Goal: Task Accomplishment & Management: Manage account settings

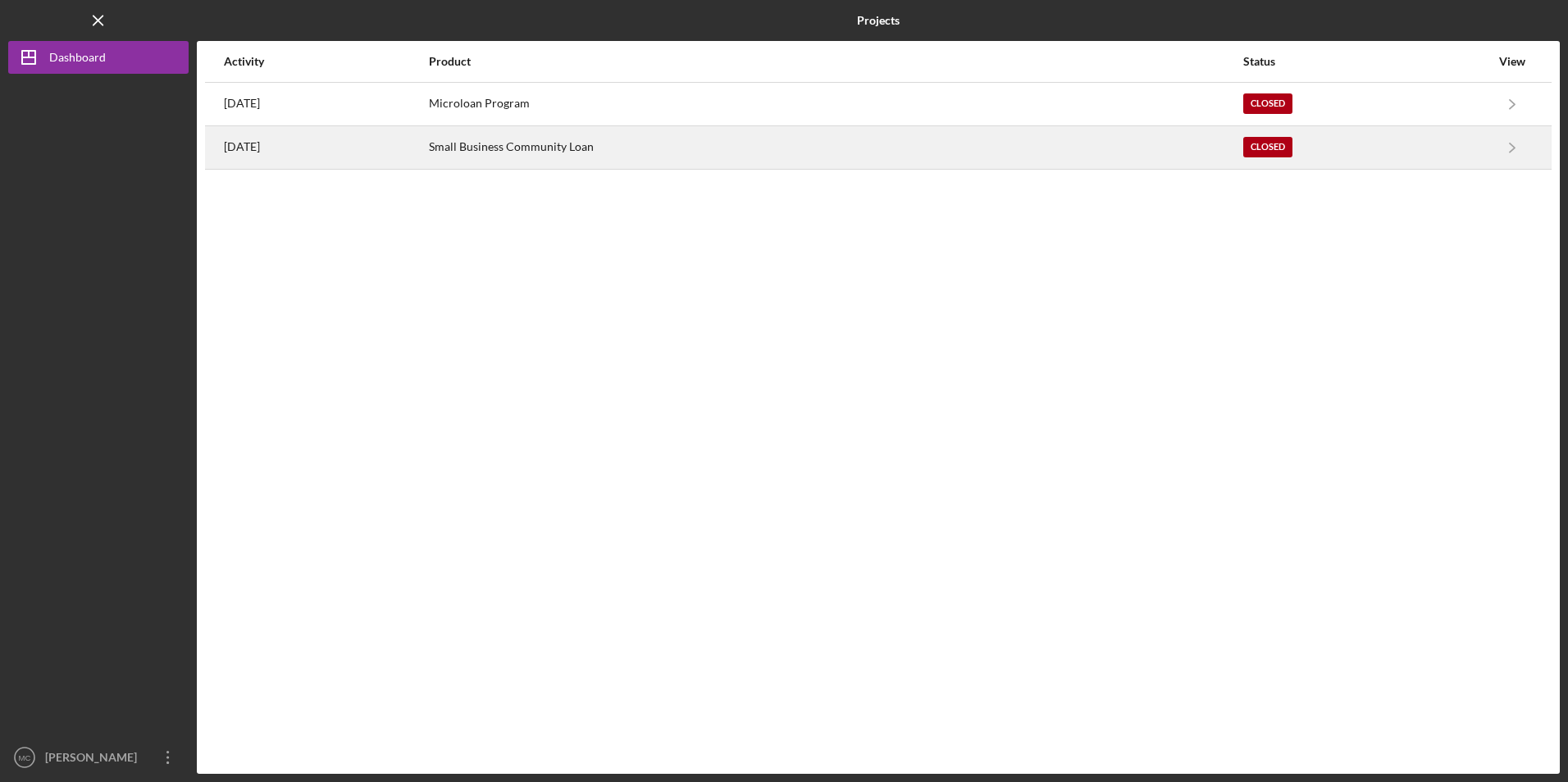
click at [557, 151] on div "Small Business Community Loan" at bounding box center [836, 148] width 813 height 41
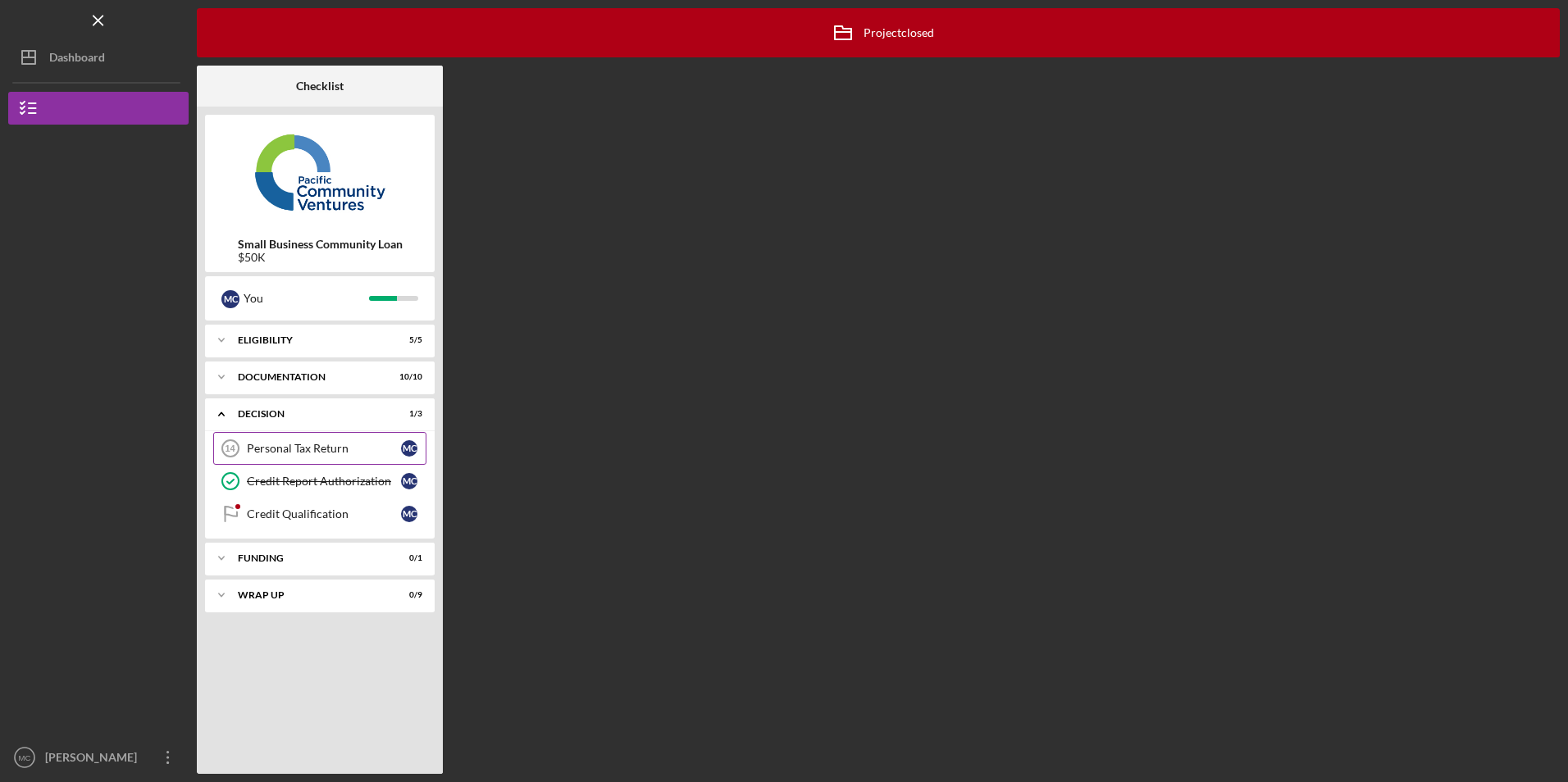
click at [305, 454] on div "Personal Tax Return" at bounding box center [324, 448] width 154 height 13
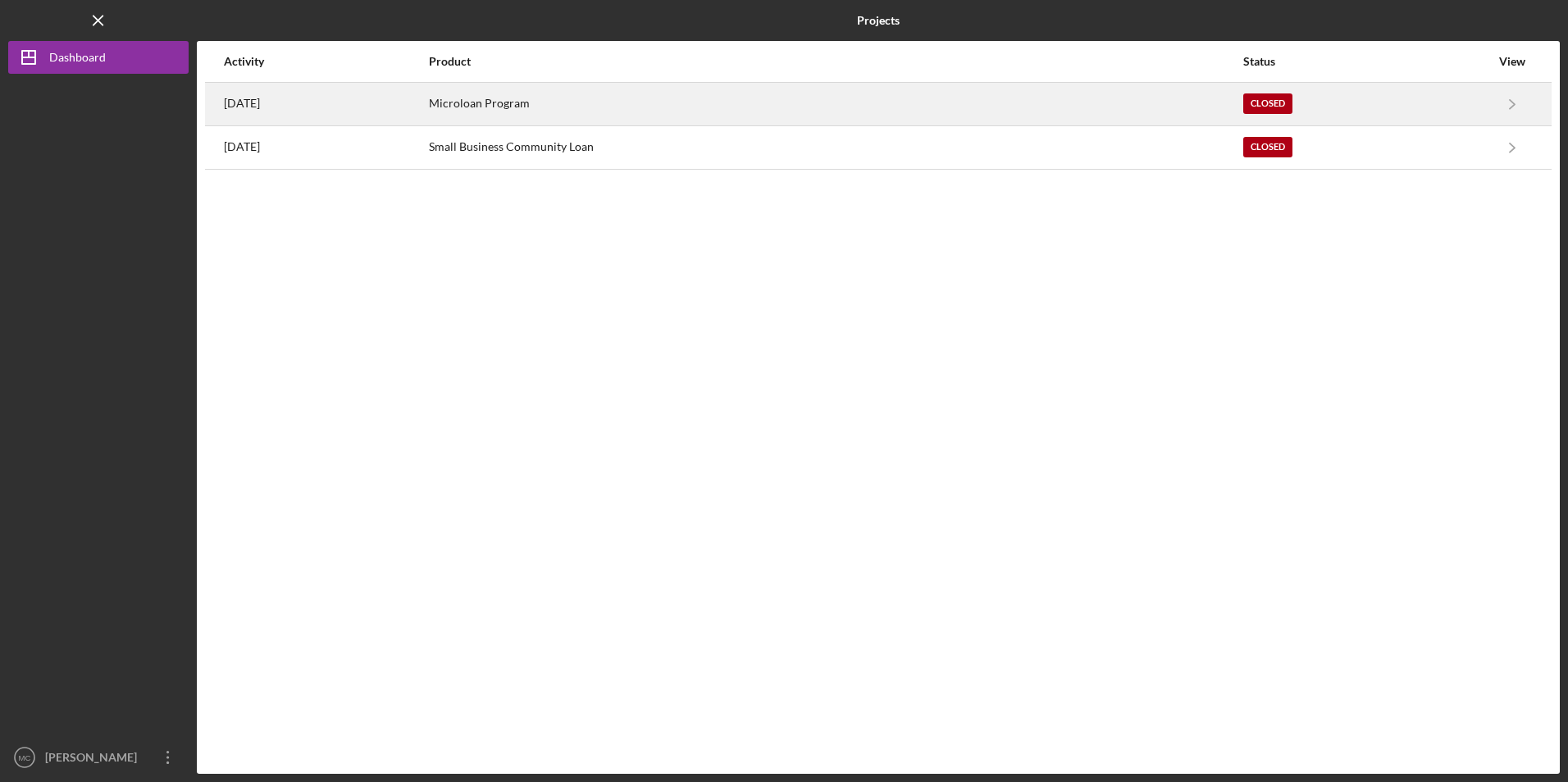
click at [505, 110] on div "Microloan Program" at bounding box center [836, 104] width 813 height 41
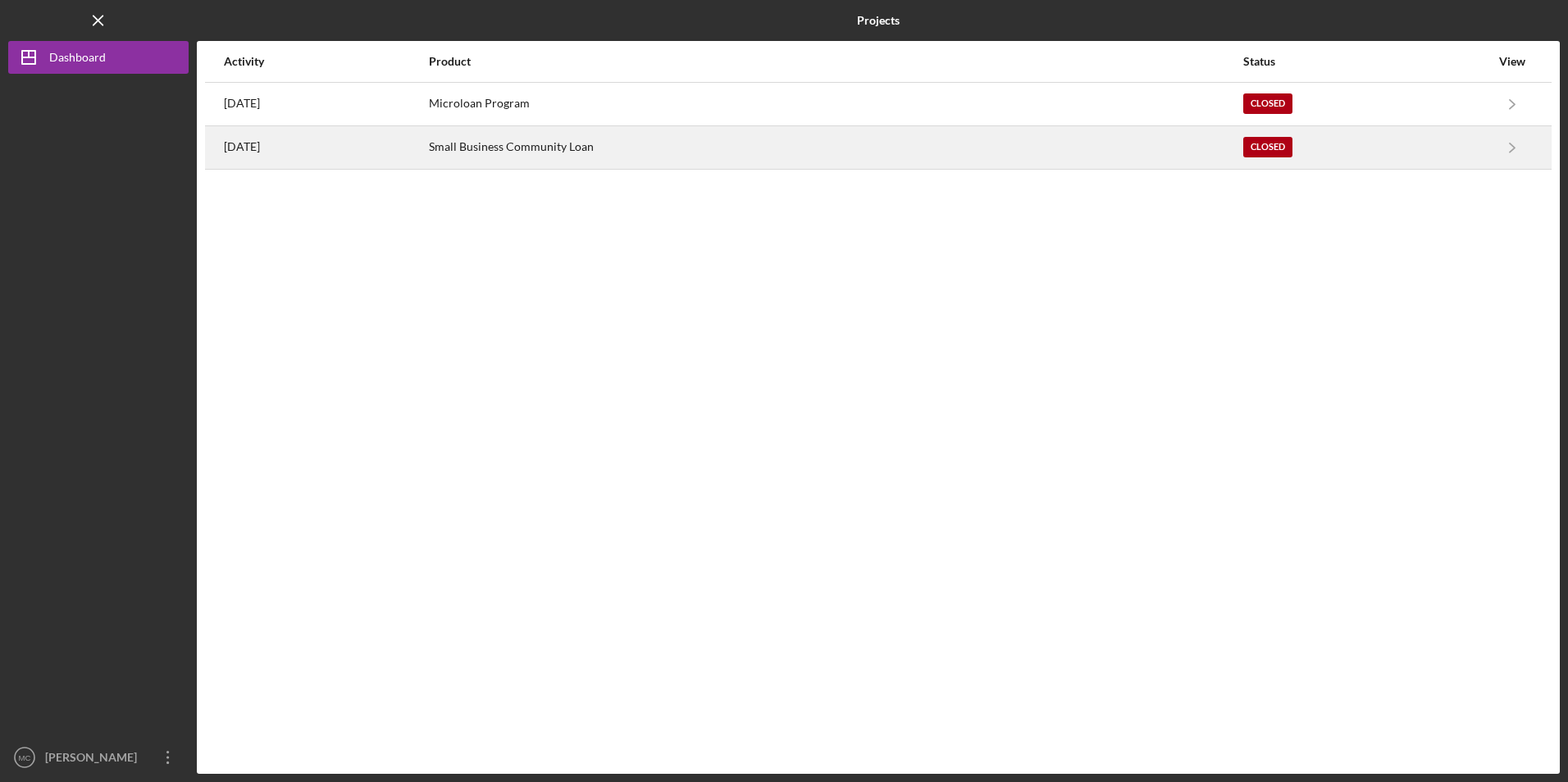
click at [261, 132] on div "[DATE]" at bounding box center [326, 148] width 203 height 41
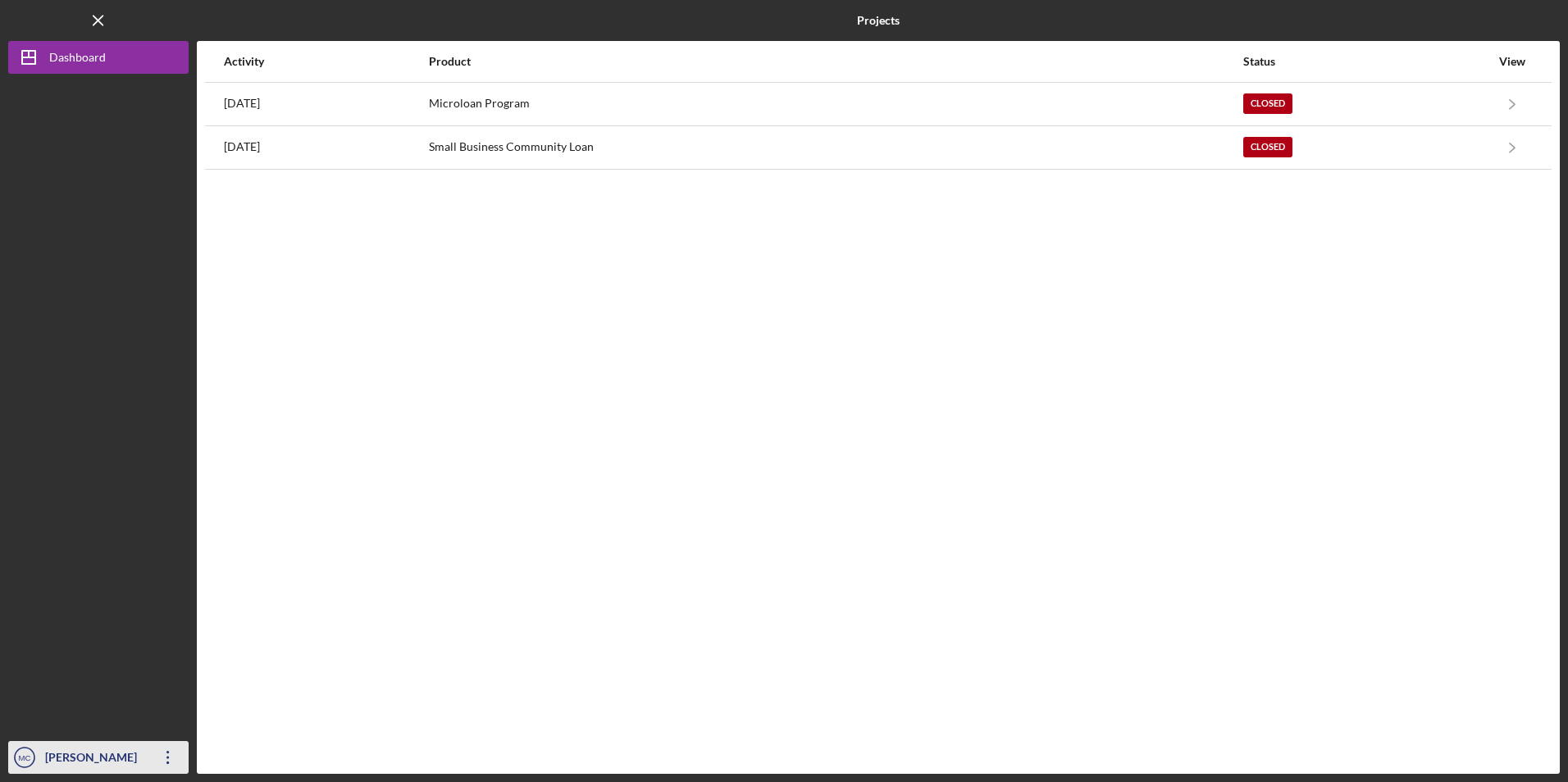
click at [165, 755] on icon "Icon/Overflow" at bounding box center [168, 758] width 41 height 41
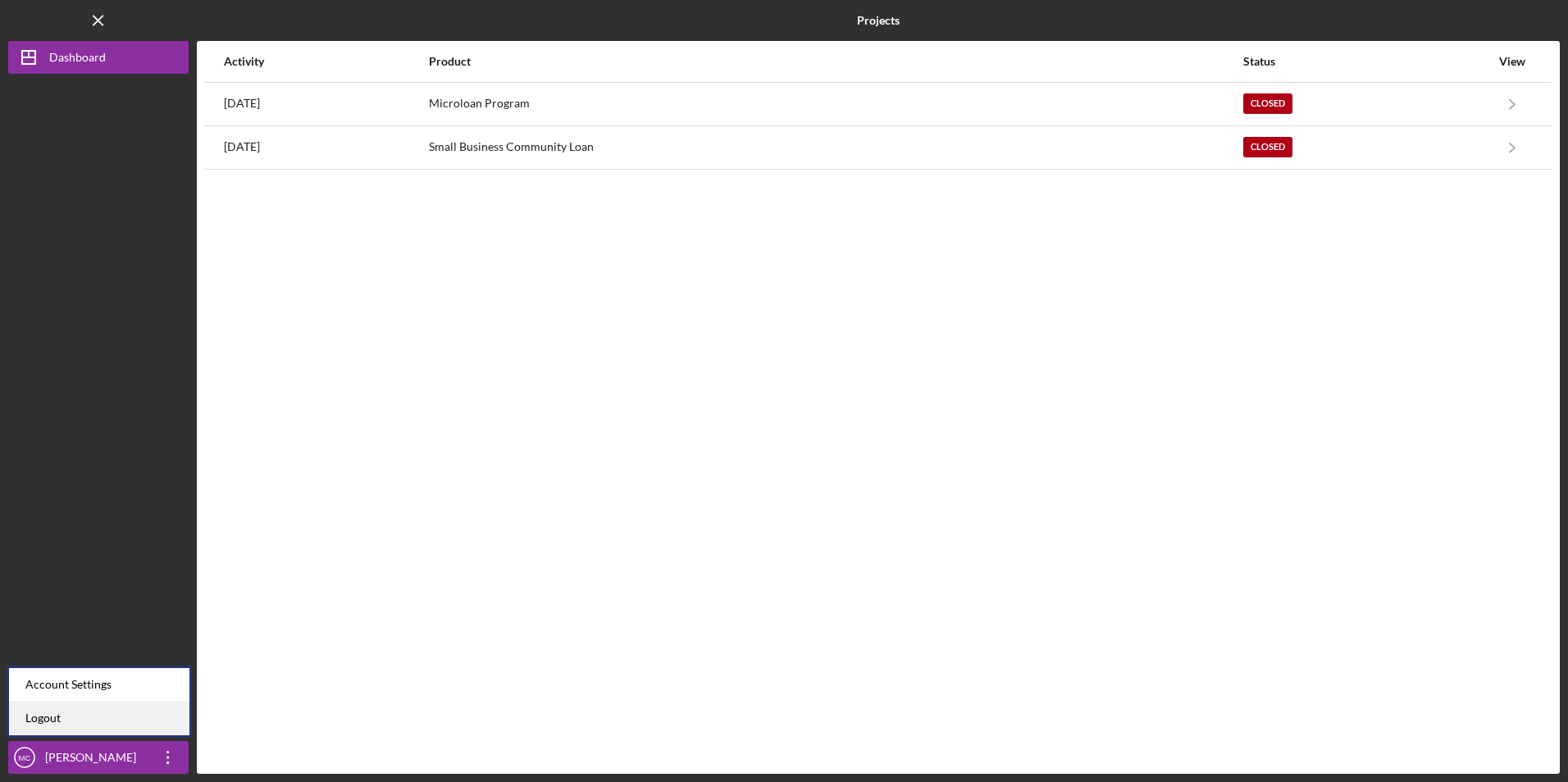
click at [140, 719] on link "Logout" at bounding box center [98, 718] width 180 height 34
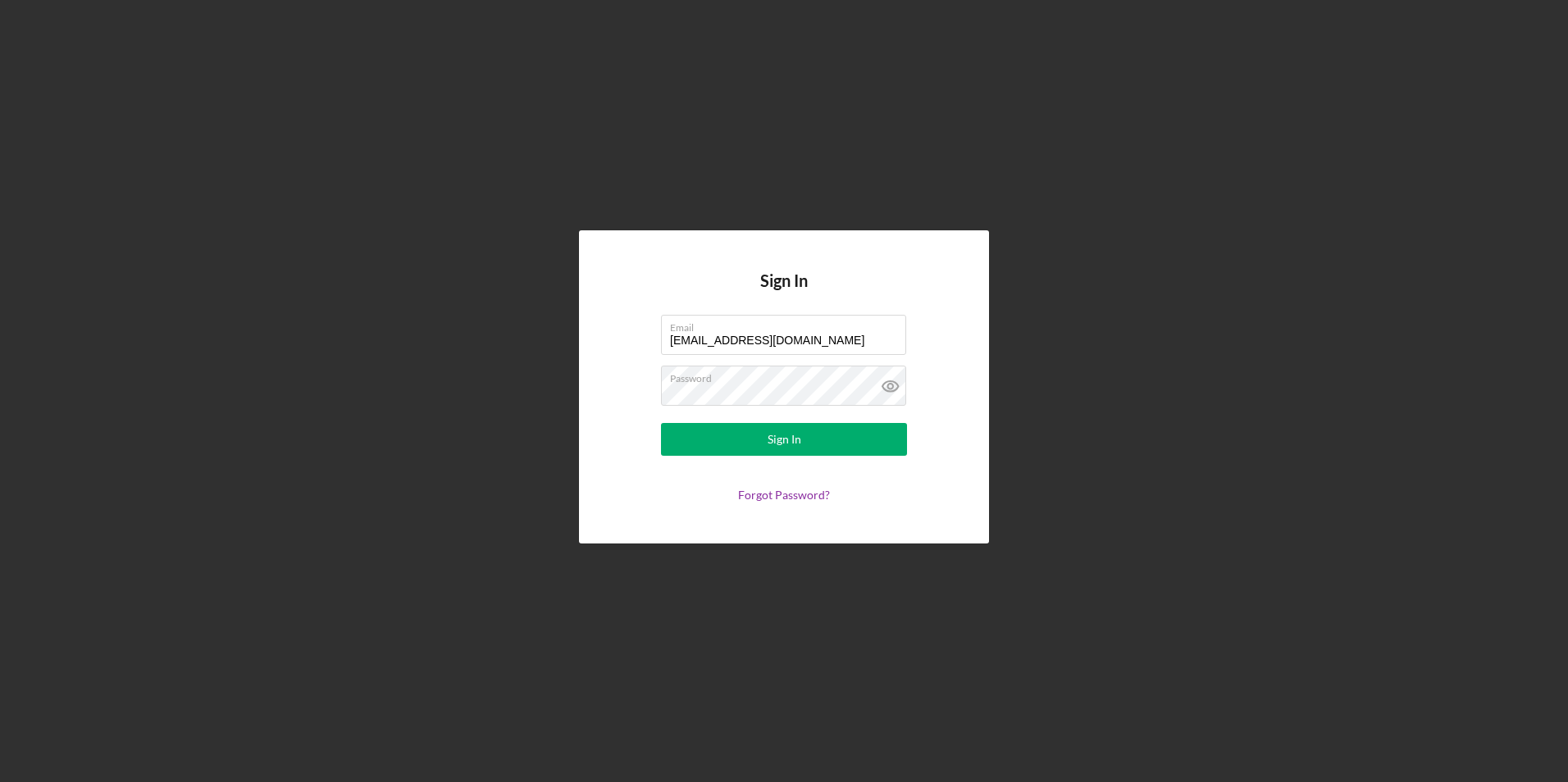
drag, startPoint x: 836, startPoint y: 340, endPoint x: 338, endPoint y: 340, distance: 498.0
click at [338, 340] on div "Sign In Email [EMAIL_ADDRESS][DOMAIN_NAME] Password Sign In Forgot Password?" at bounding box center [784, 387] width 1552 height 774
click at [892, 388] on icon at bounding box center [891, 387] width 41 height 41
click at [627, 441] on form "Email [EMAIL_ADDRESS][DOMAIN_NAME] Password Sign In Forgot Password?" at bounding box center [784, 408] width 328 height 187
click at [697, 436] on button "Sign In" at bounding box center [784, 439] width 246 height 33
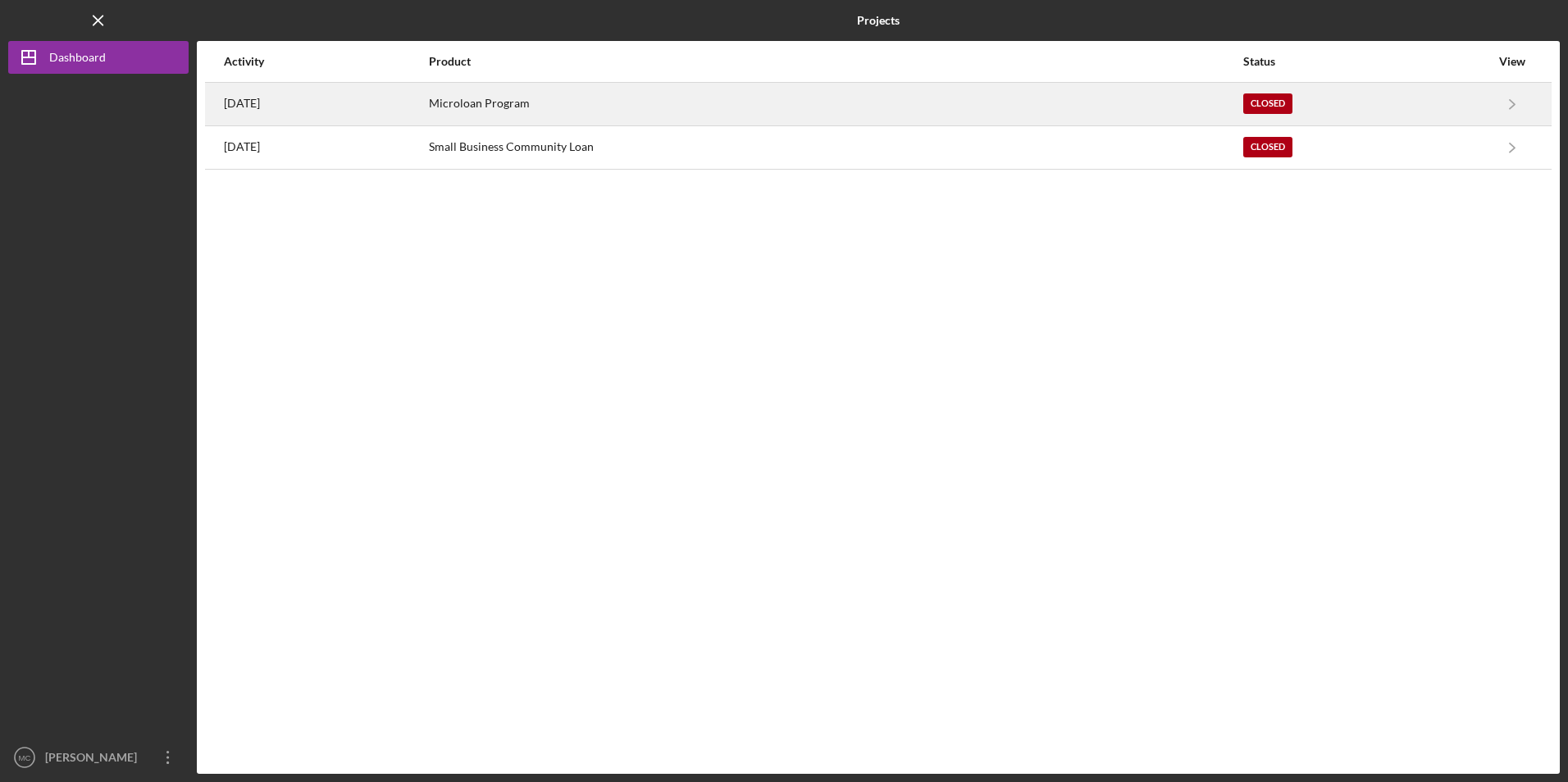
click at [391, 104] on div "[DATE]" at bounding box center [326, 104] width 203 height 41
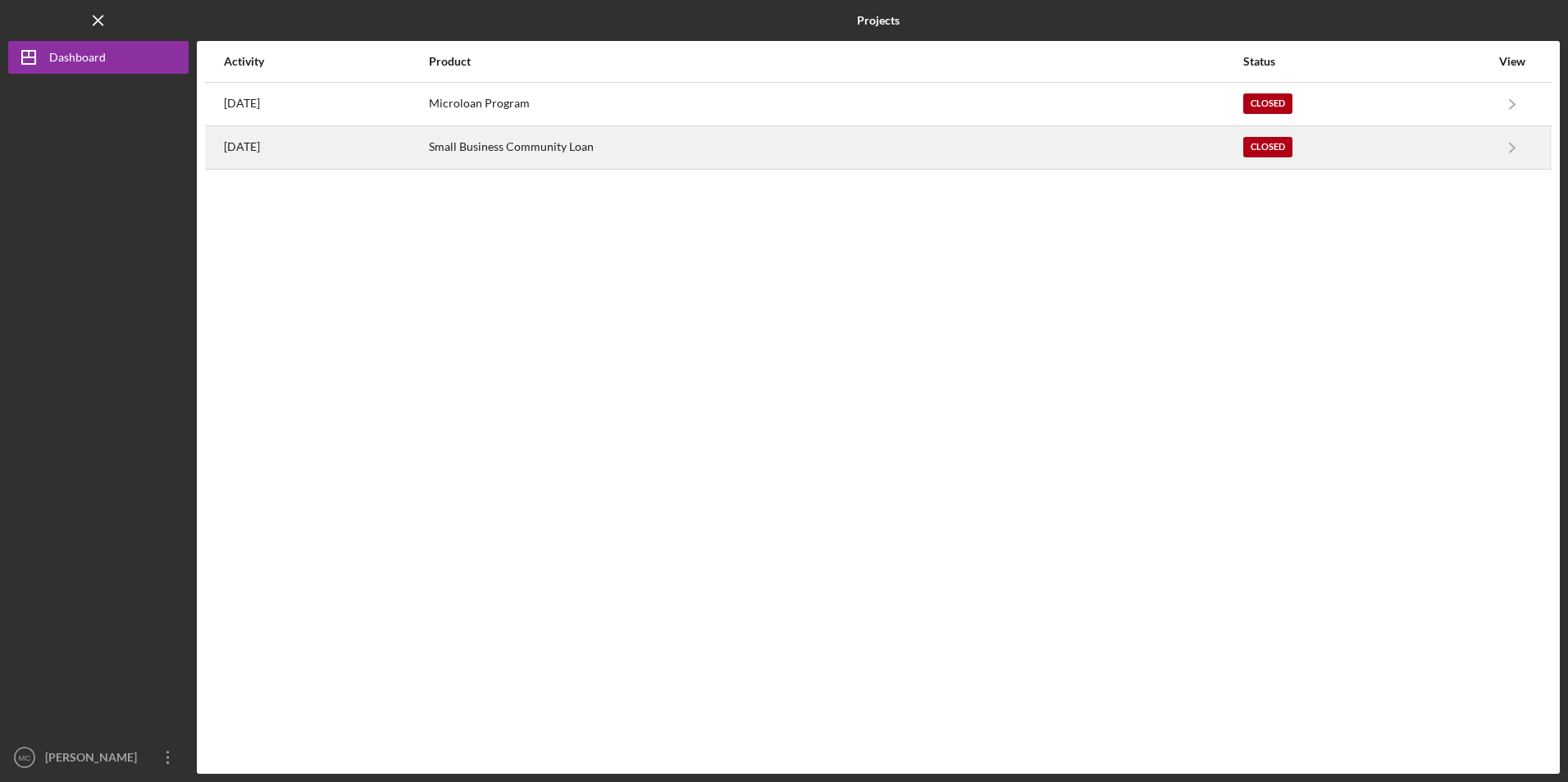
click at [314, 150] on div "[DATE]" at bounding box center [326, 148] width 203 height 41
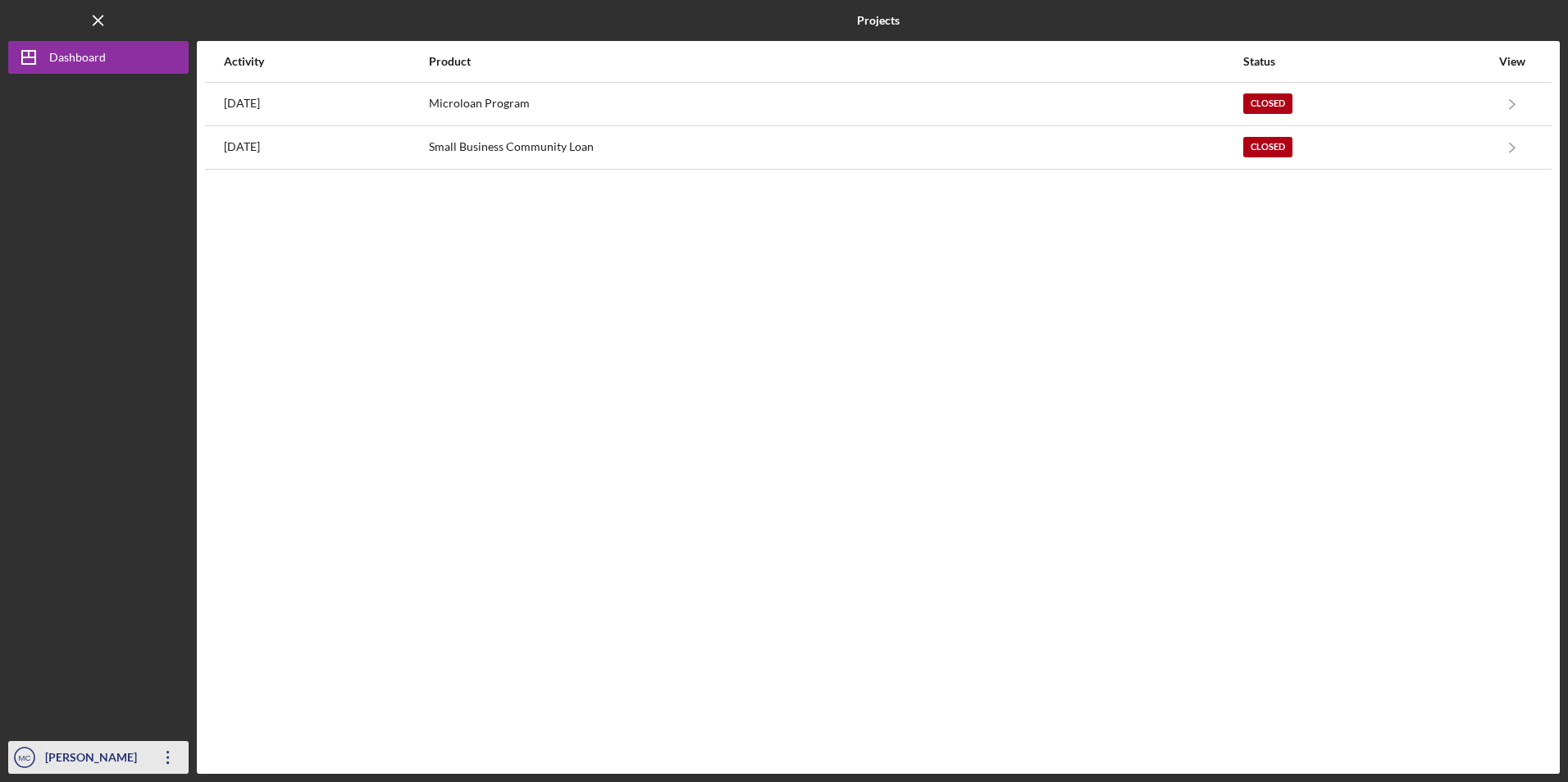
click at [160, 760] on icon "Icon/Overflow" at bounding box center [168, 758] width 41 height 41
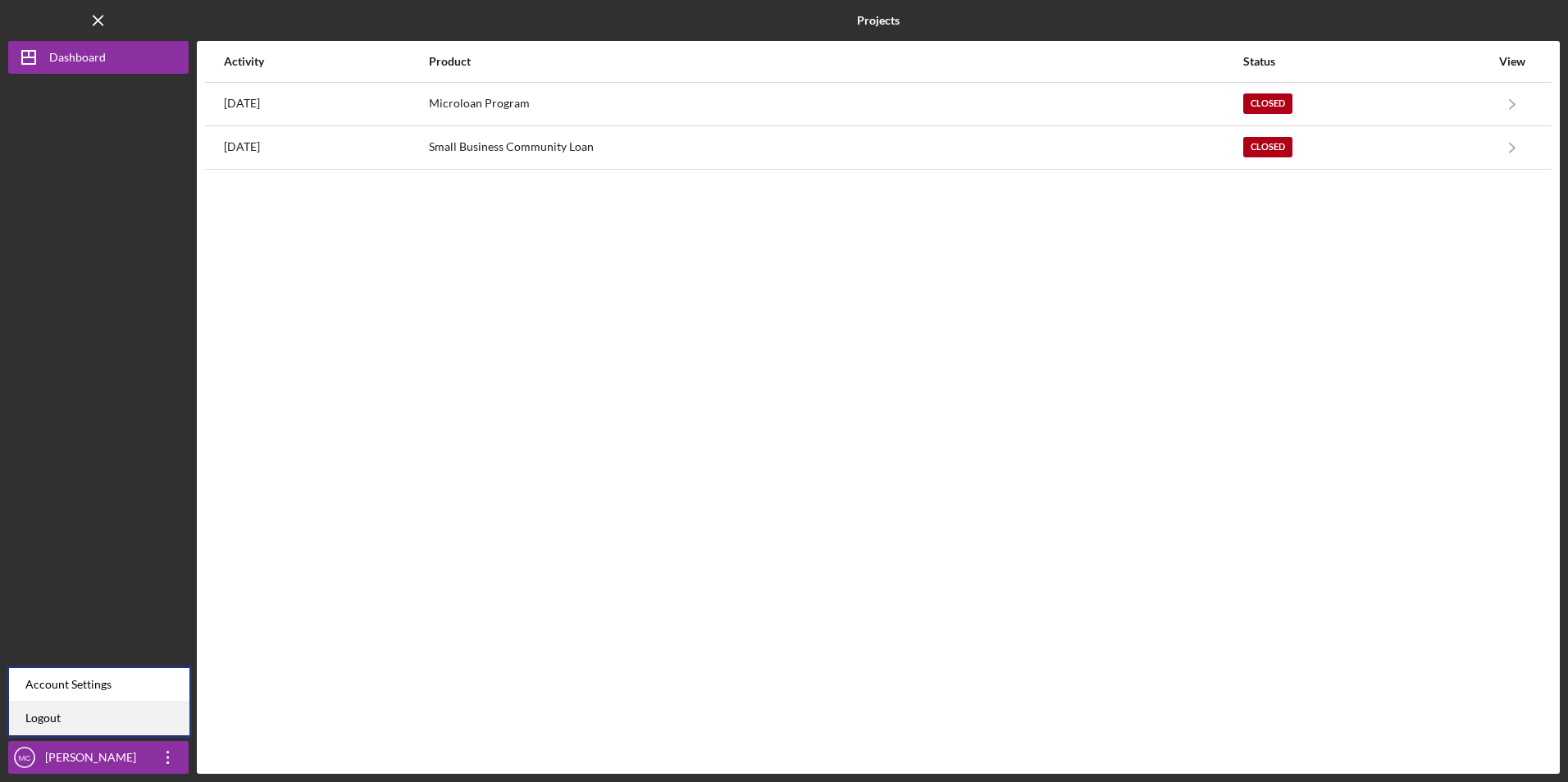
click at [123, 711] on link "Logout" at bounding box center [98, 718] width 180 height 34
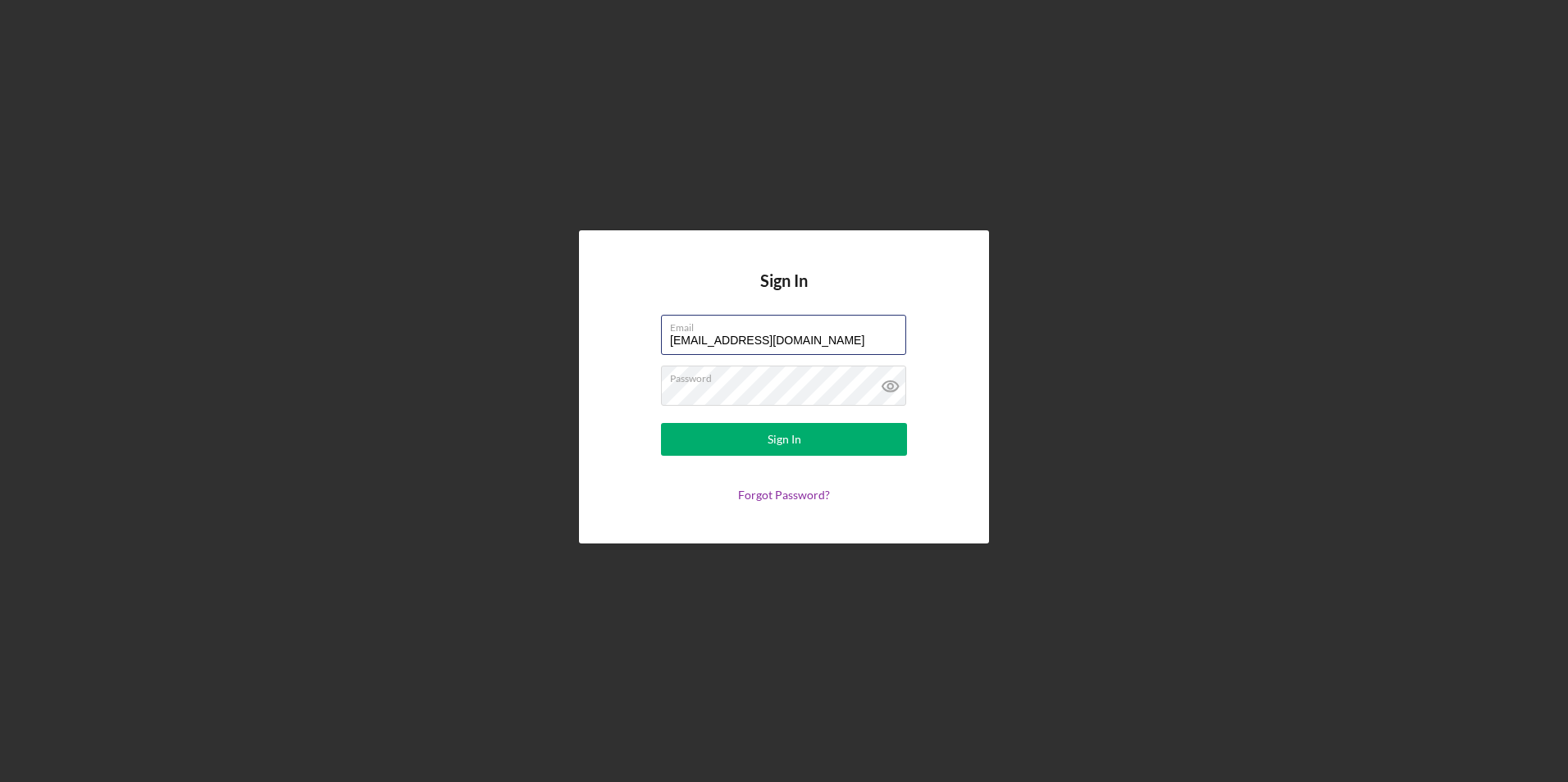
drag, startPoint x: 831, startPoint y: 345, endPoint x: 580, endPoint y: 309, distance: 253.6
click at [580, 309] on div "Sign In Email [EMAIL_ADDRESS][DOMAIN_NAME] Password Sign In Forgot Password?" at bounding box center [784, 387] width 410 height 313
type input "m"
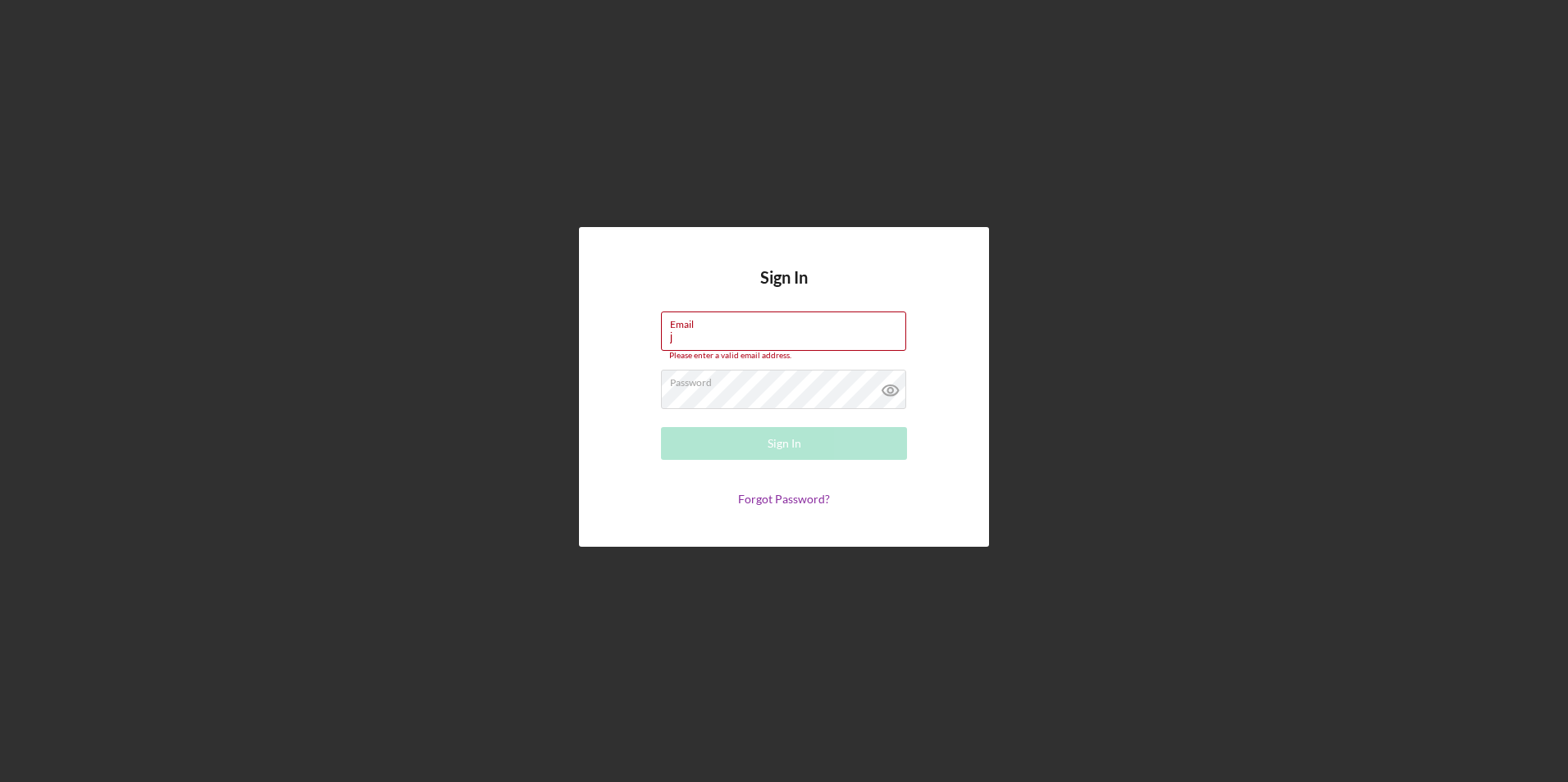
type input "[EMAIL_ADDRESS][DOMAIN_NAME]"
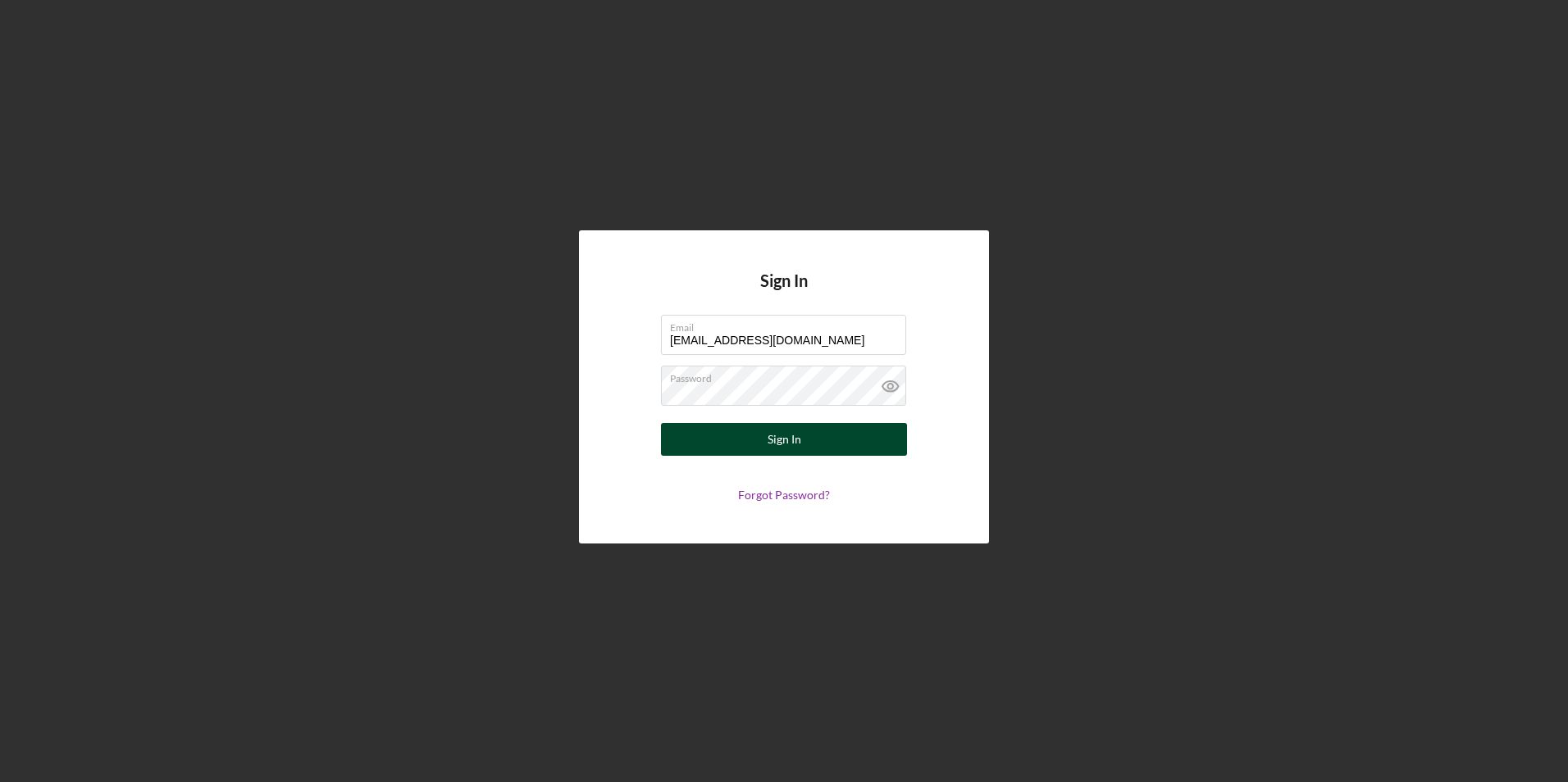
click at [712, 450] on button "Sign In" at bounding box center [784, 439] width 246 height 33
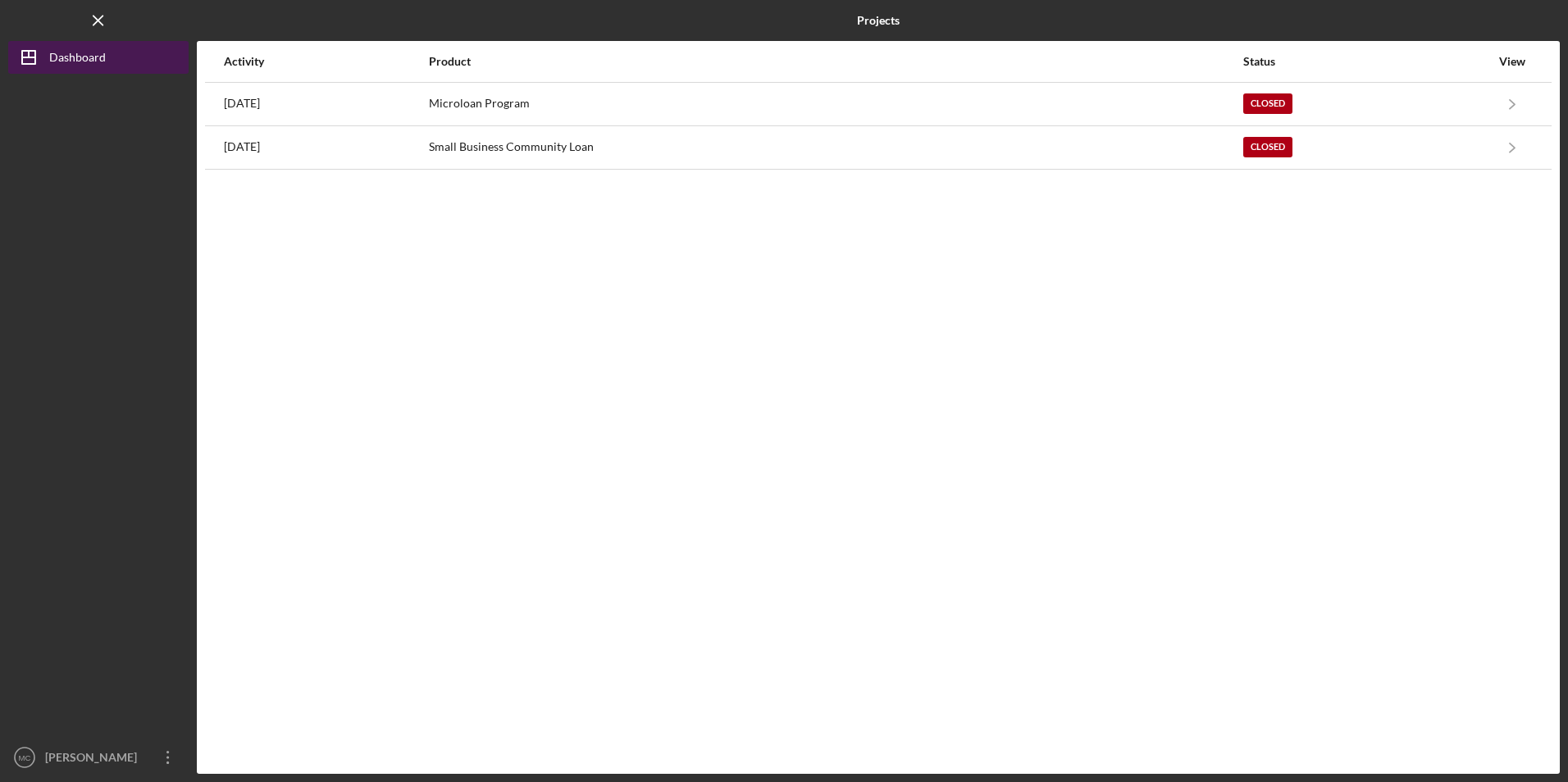
click at [46, 58] on icon "Icon/Dashboard" at bounding box center [29, 58] width 41 height 41
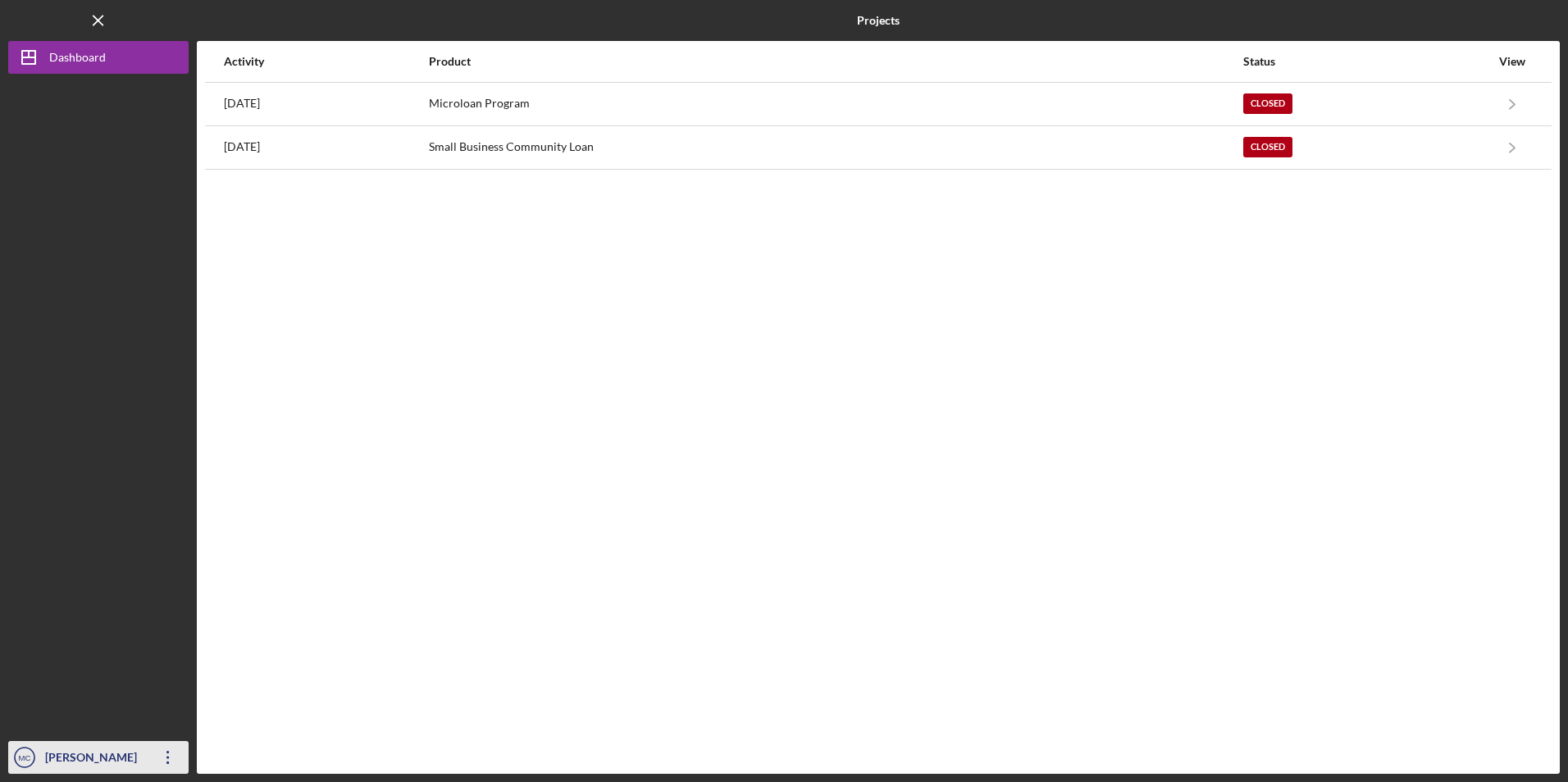
click at [175, 754] on icon "Icon/Overflow" at bounding box center [168, 758] width 41 height 41
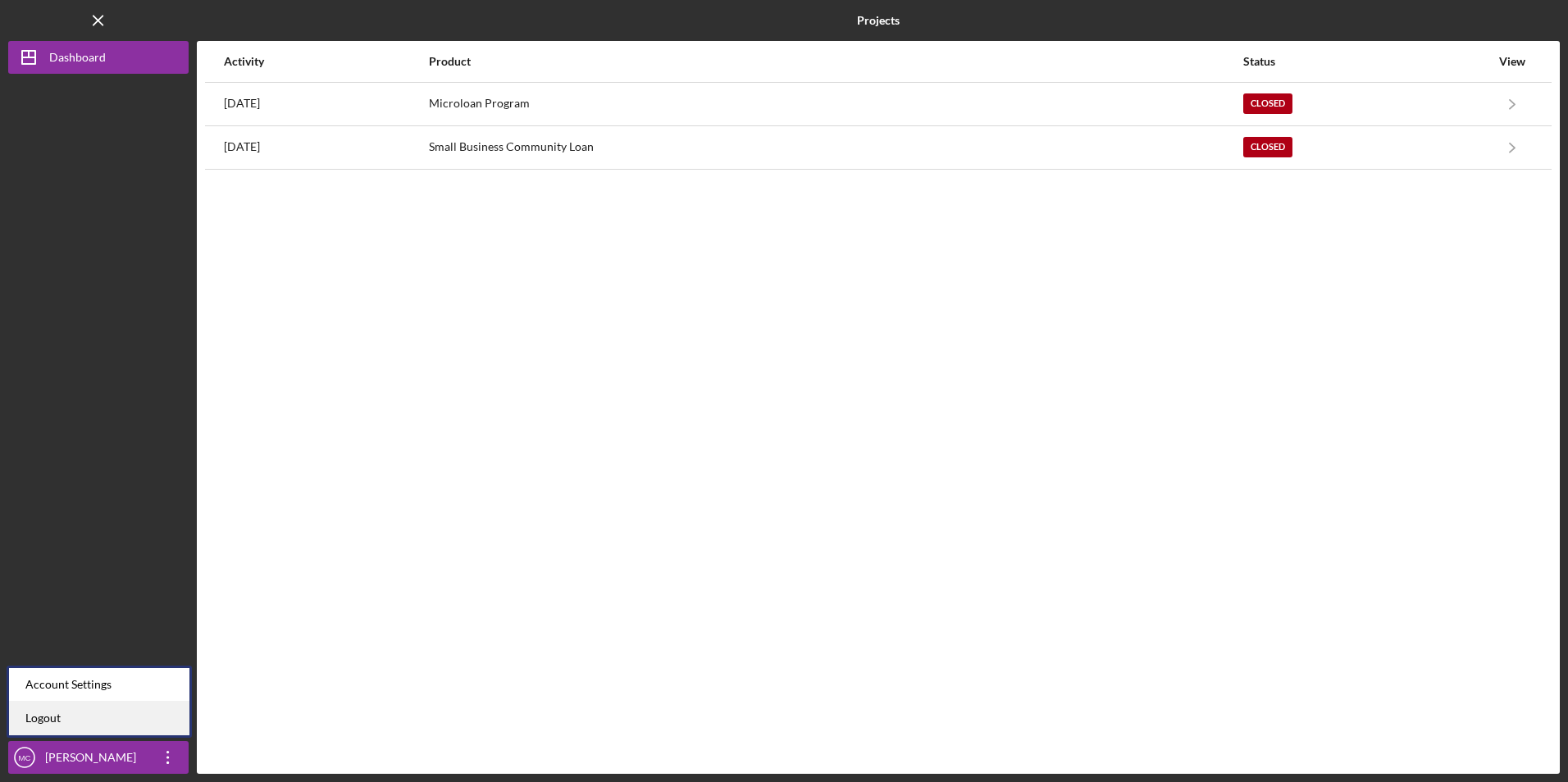
click at [128, 723] on link "Logout" at bounding box center [98, 718] width 180 height 34
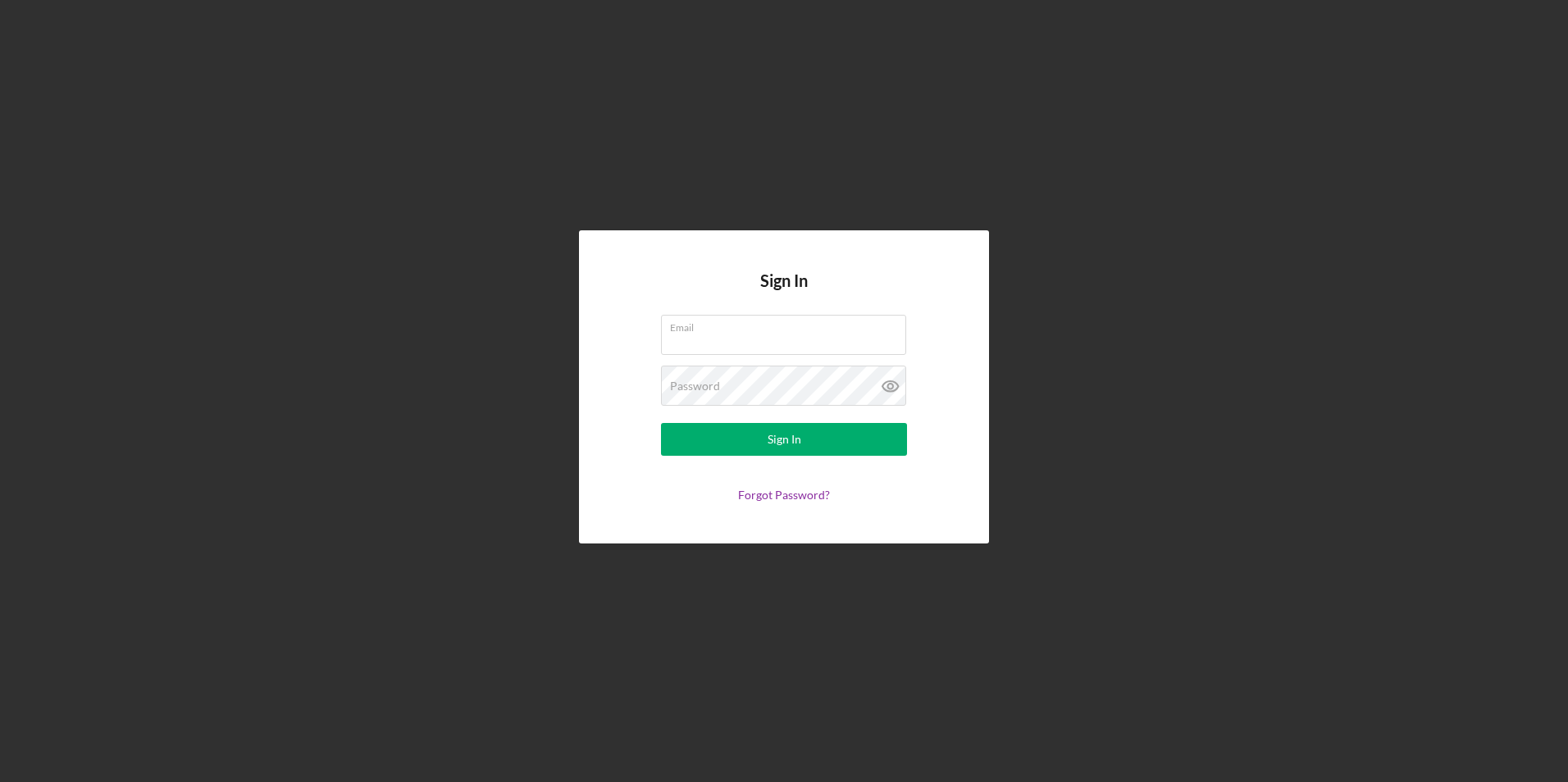
type input "[EMAIL_ADDRESS][DOMAIN_NAME]"
